Goal: Transaction & Acquisition: Register for event/course

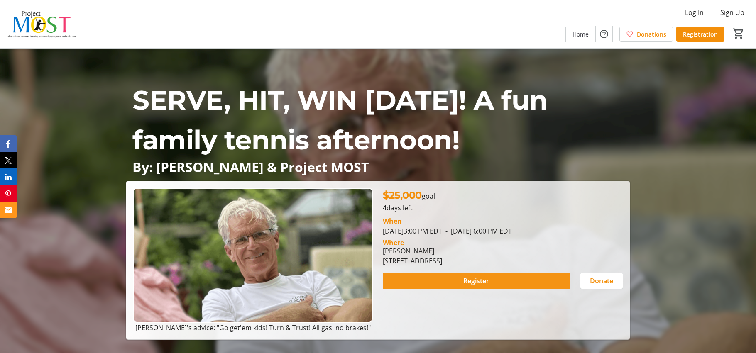
click at [501, 282] on span at bounding box center [476, 281] width 187 height 20
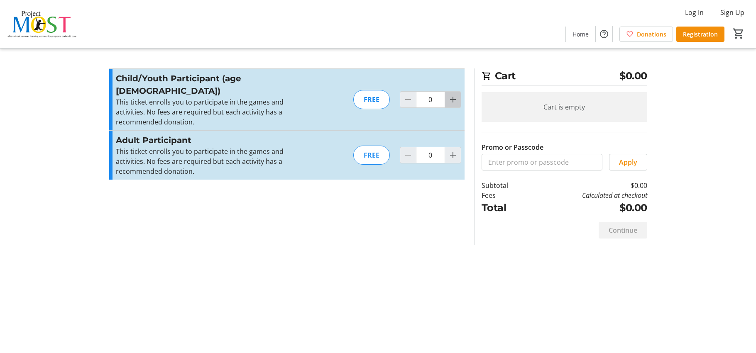
click at [451, 95] on mat-icon "Increment by one" at bounding box center [453, 100] width 10 height 10
type input "1"
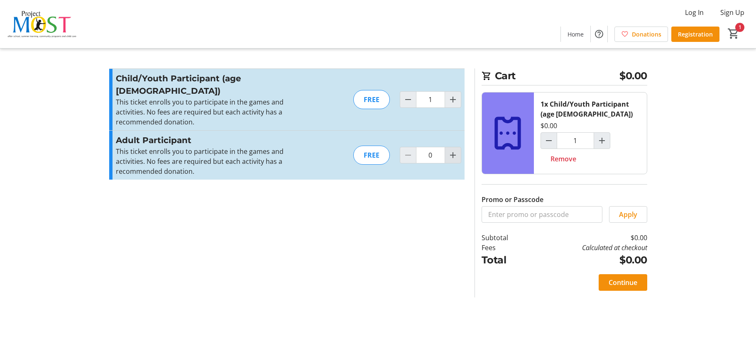
click at [453, 150] on mat-icon "Increment by one" at bounding box center [453, 155] width 10 height 10
type input "2"
